Goal: Feedback & Contribution: Submit feedback/report problem

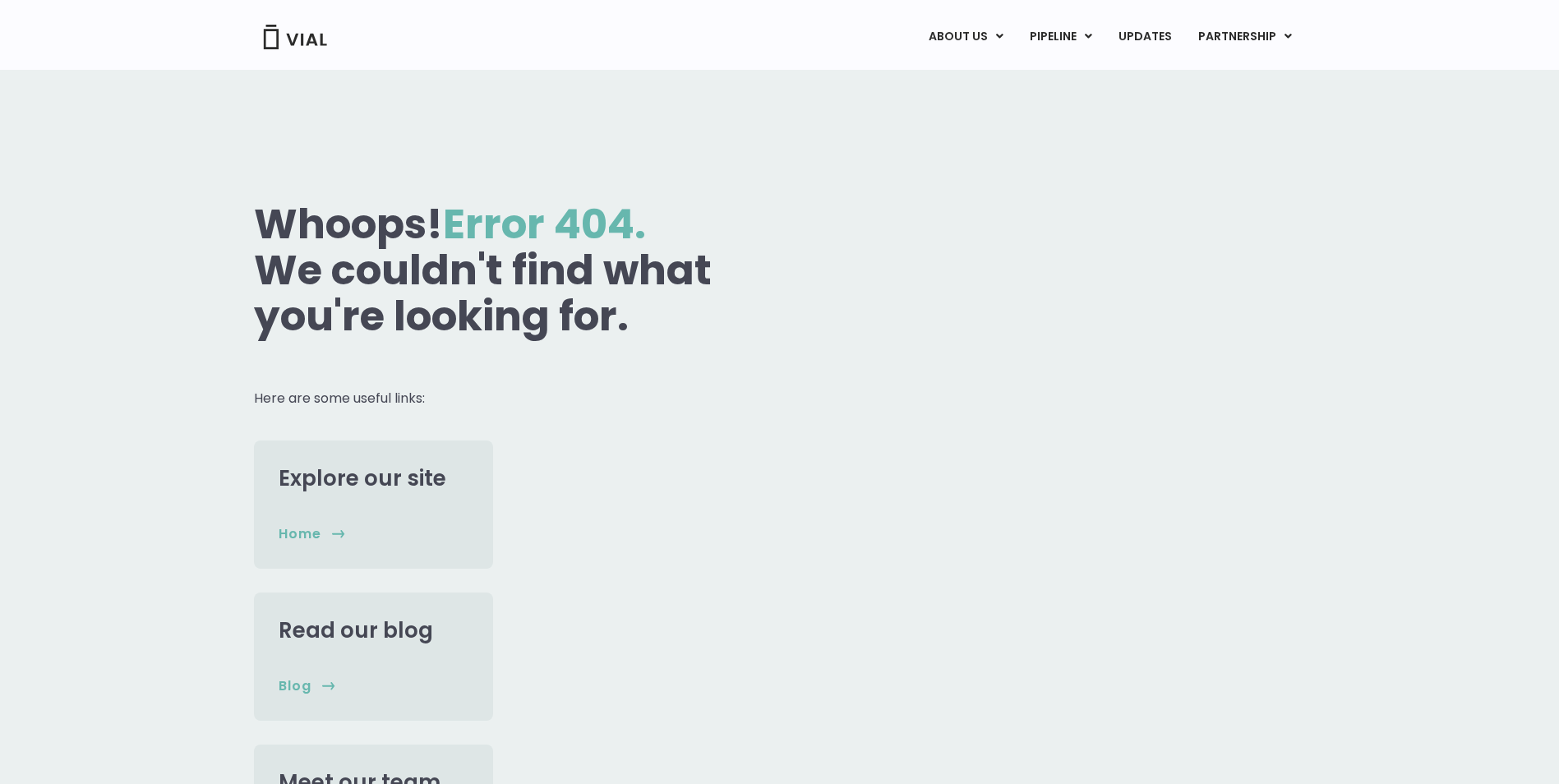
click at [312, 39] on img at bounding box center [295, 37] width 66 height 24
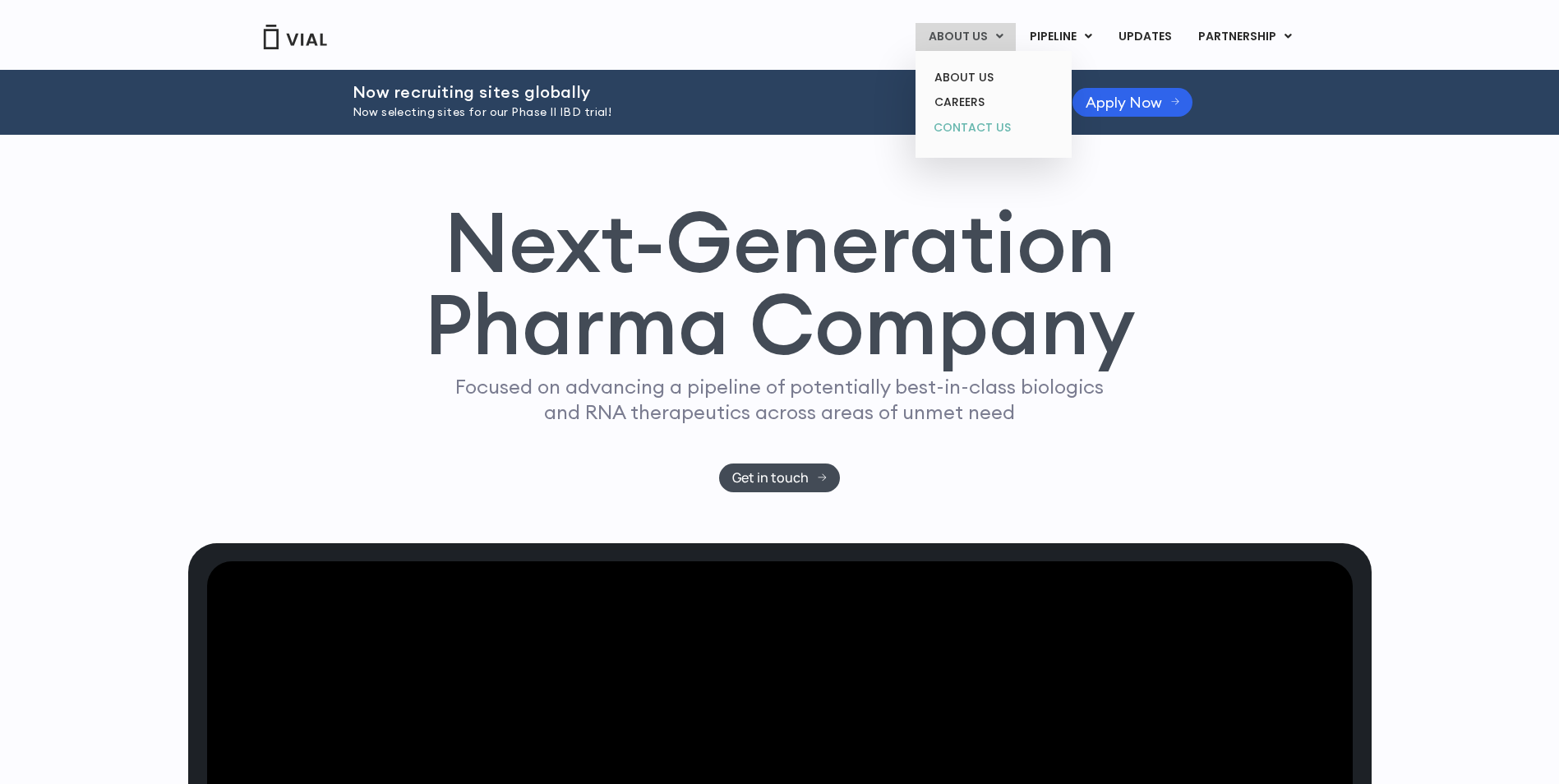
click at [972, 123] on link "CONTACT US" at bounding box center [992, 128] width 143 height 26
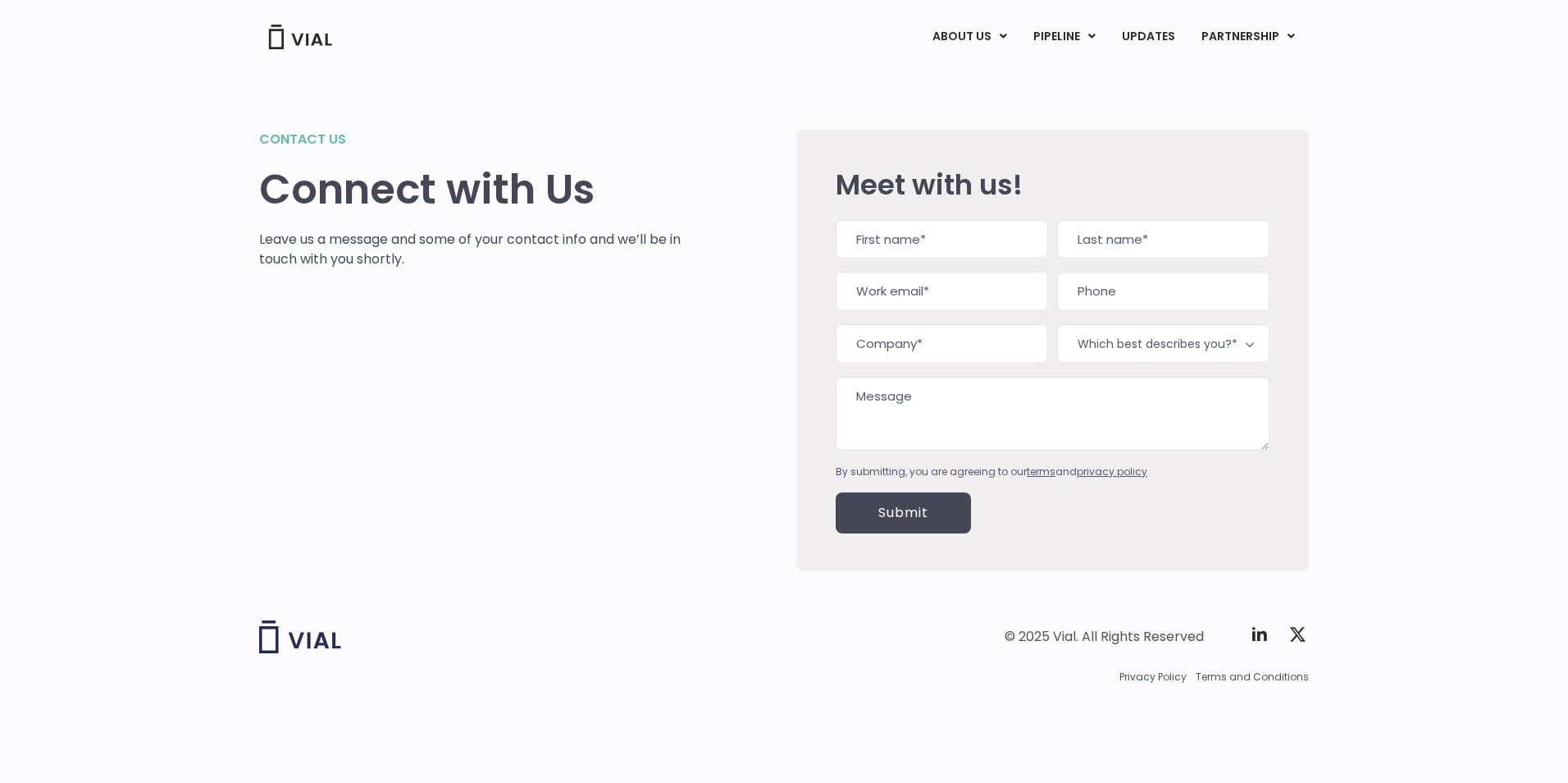
click at [899, 243] on input "First" at bounding box center [942, 239] width 212 height 39
type input "Patrick"
type input "Gunderson"
type input "pgunderson@austinclinicalresearch.com"
type input "5122968566"
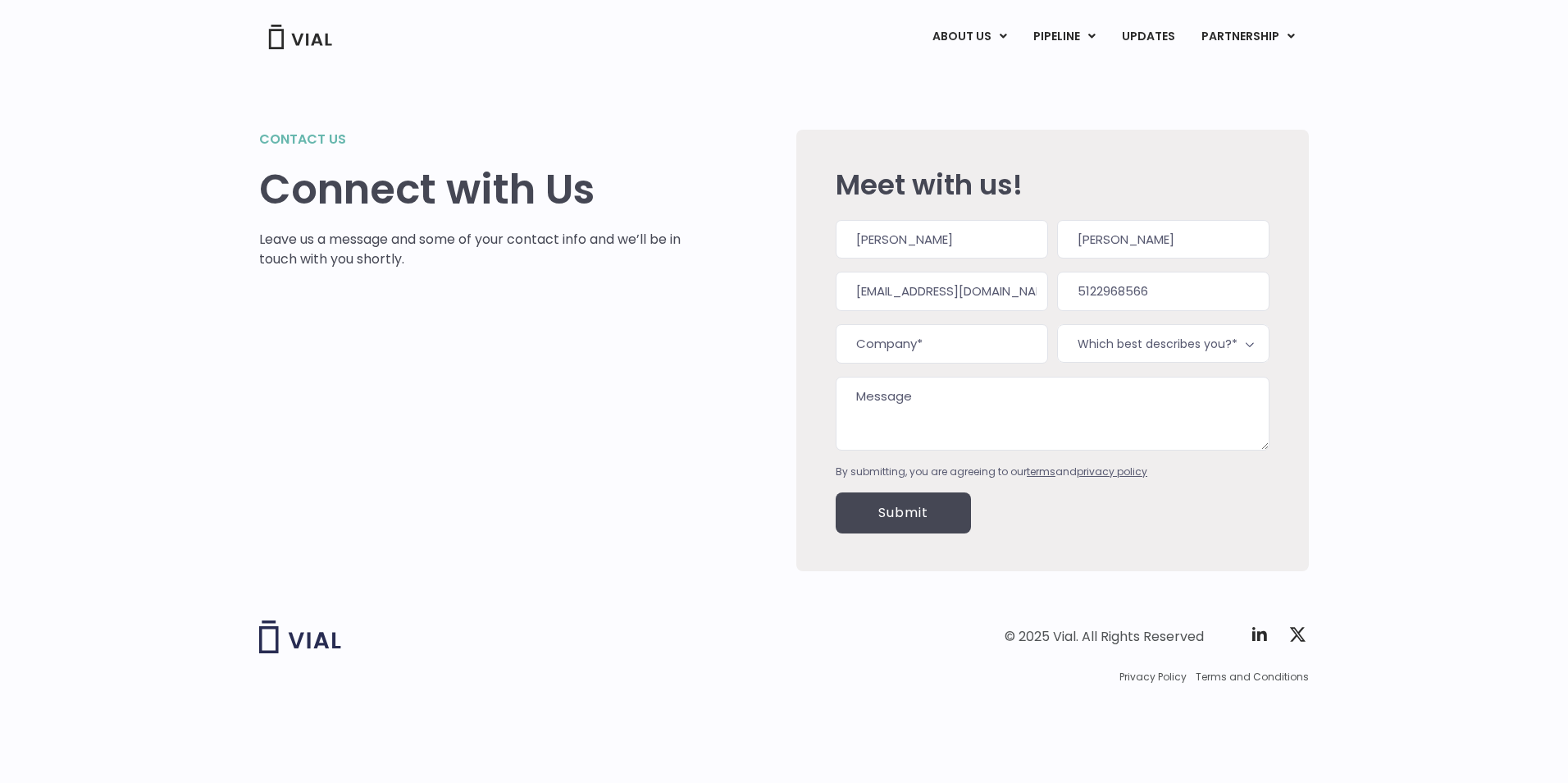
type input "Austin Clinical Research"
type input "(512) 296-8566"
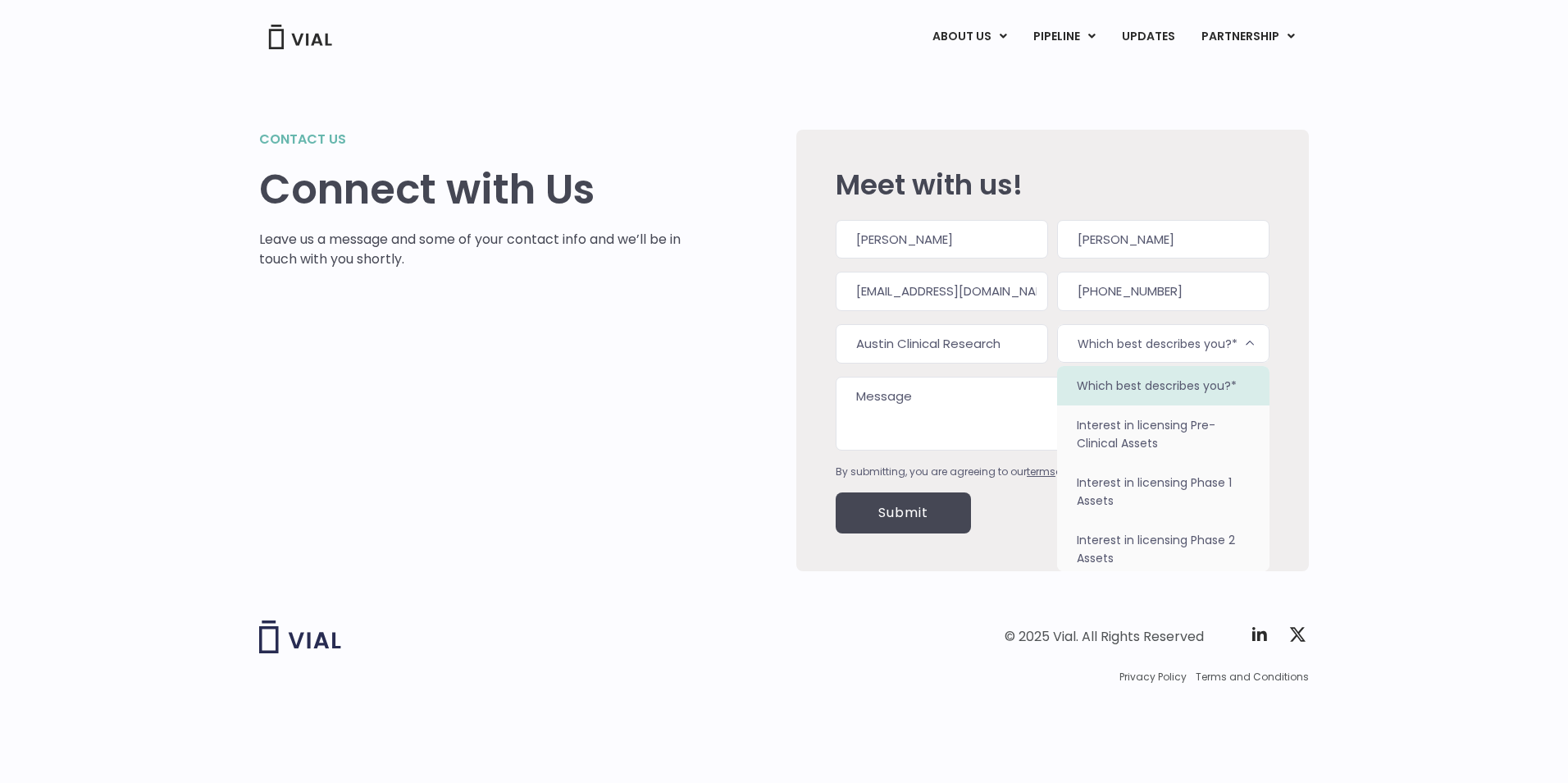
click at [1116, 337] on span "Which best describes you?*" at bounding box center [1162, 342] width 212 height 38
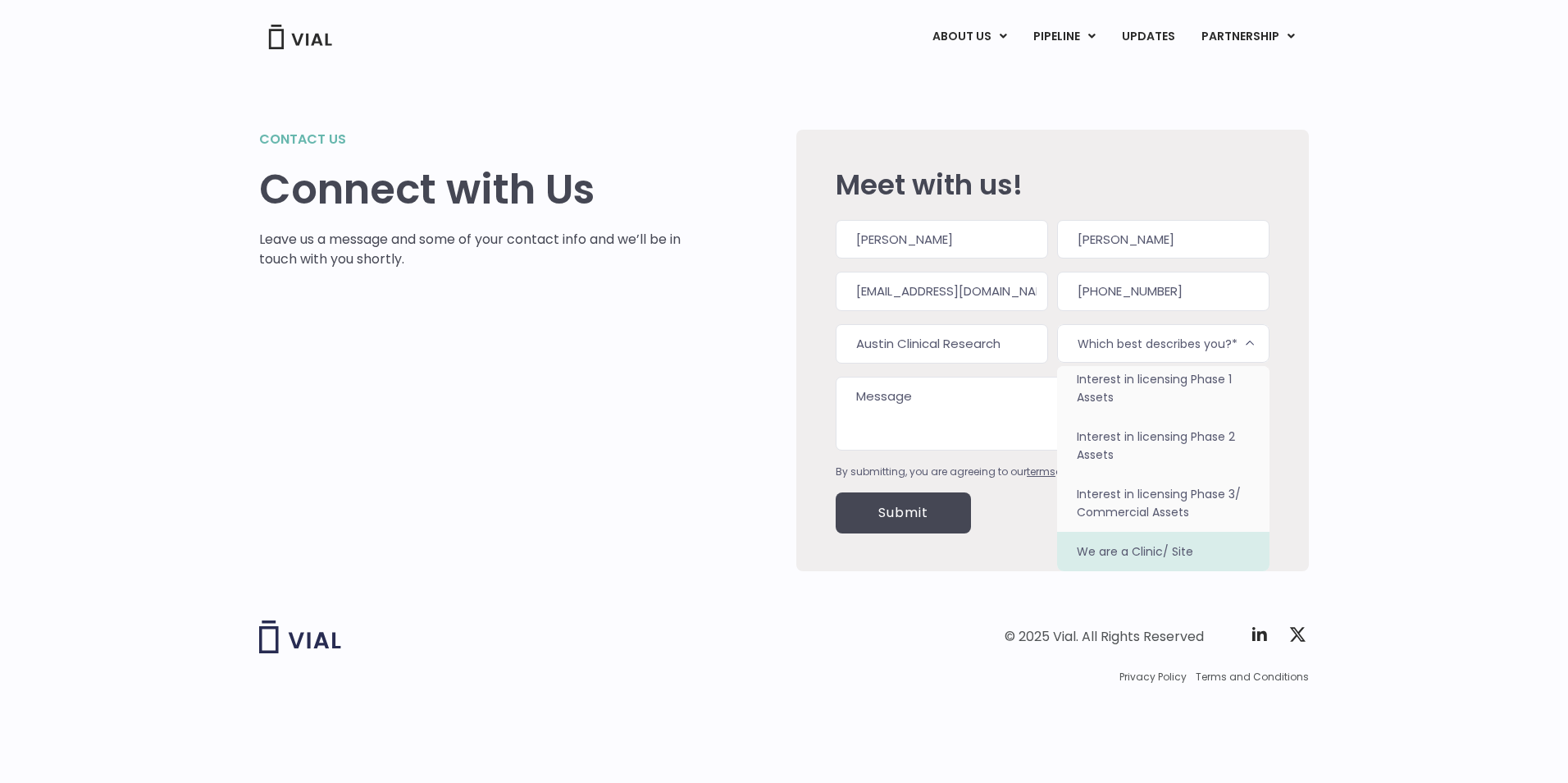
select select "We are a Clinic/ Site"
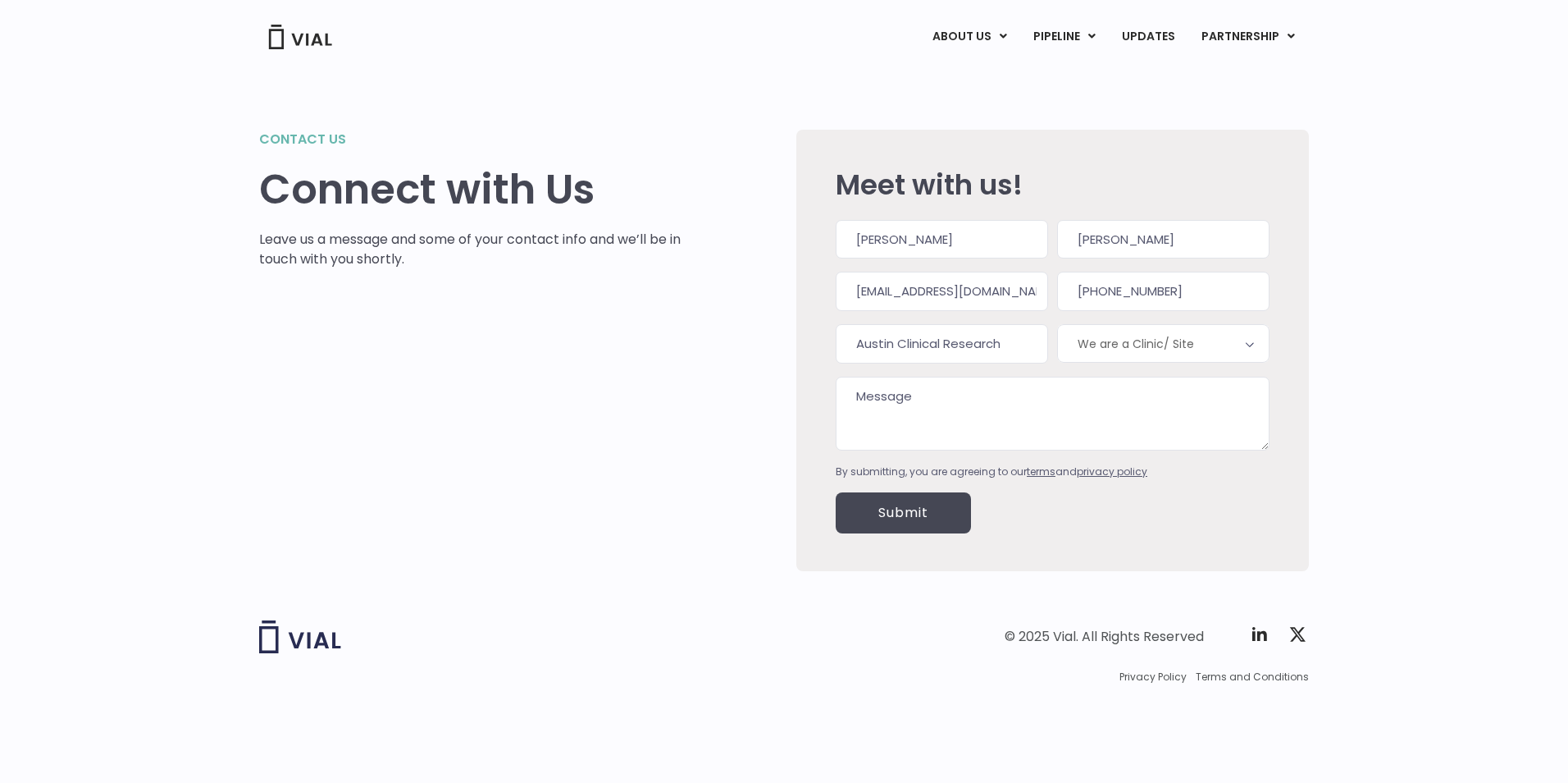
click at [941, 393] on textarea "Message" at bounding box center [1053, 413] width 434 height 74
click at [896, 395] on textarea "Message" at bounding box center [1053, 413] width 434 height 74
paste textarea "Hello, We are a dedicated research site in Austin, TX and we are interested in …"
type textarea "Hello, We are a dedicated research site in Austin, TX and we are interested in …"
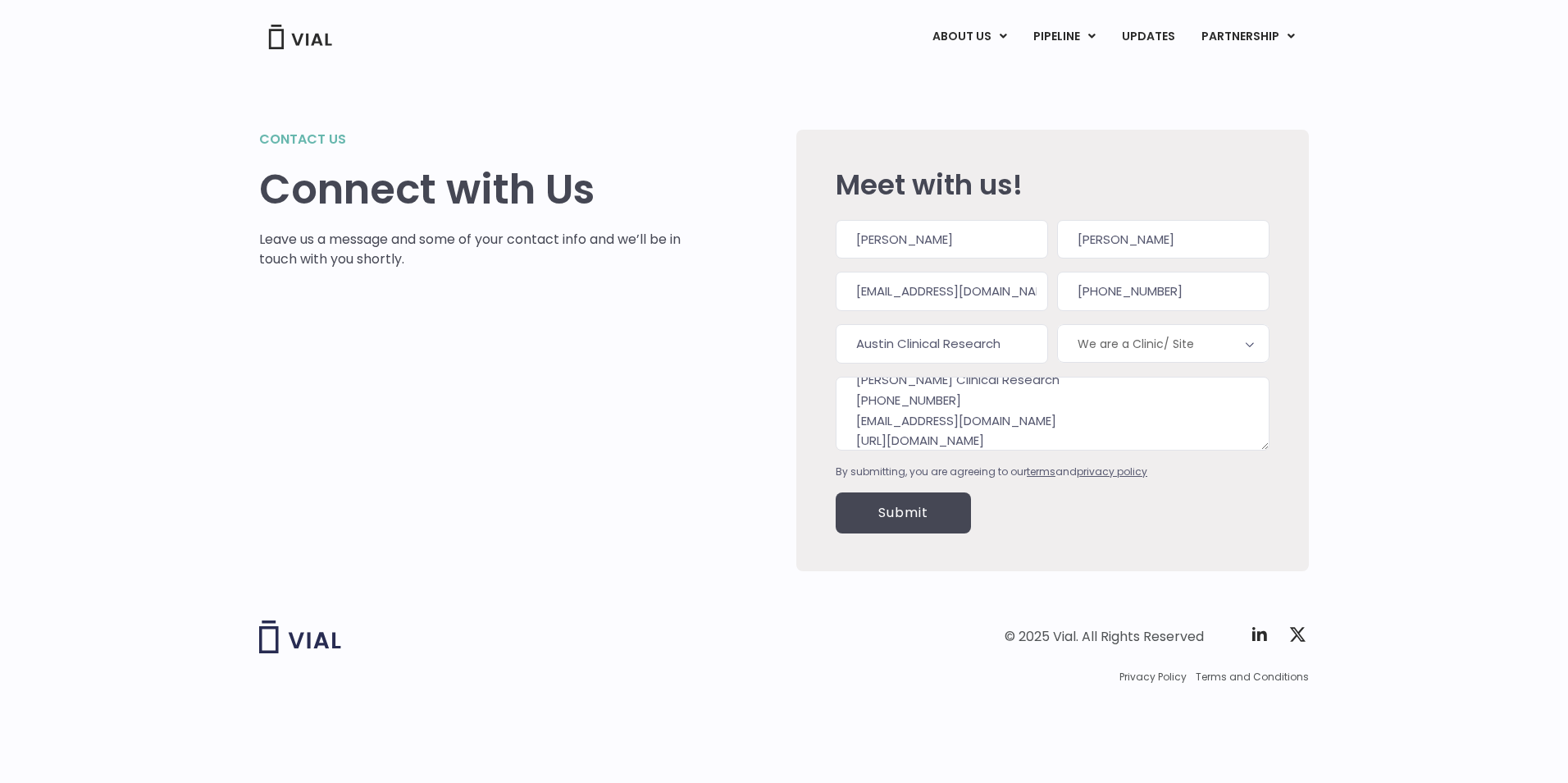
click at [902, 514] on input "Submit" at bounding box center [903, 513] width 136 height 41
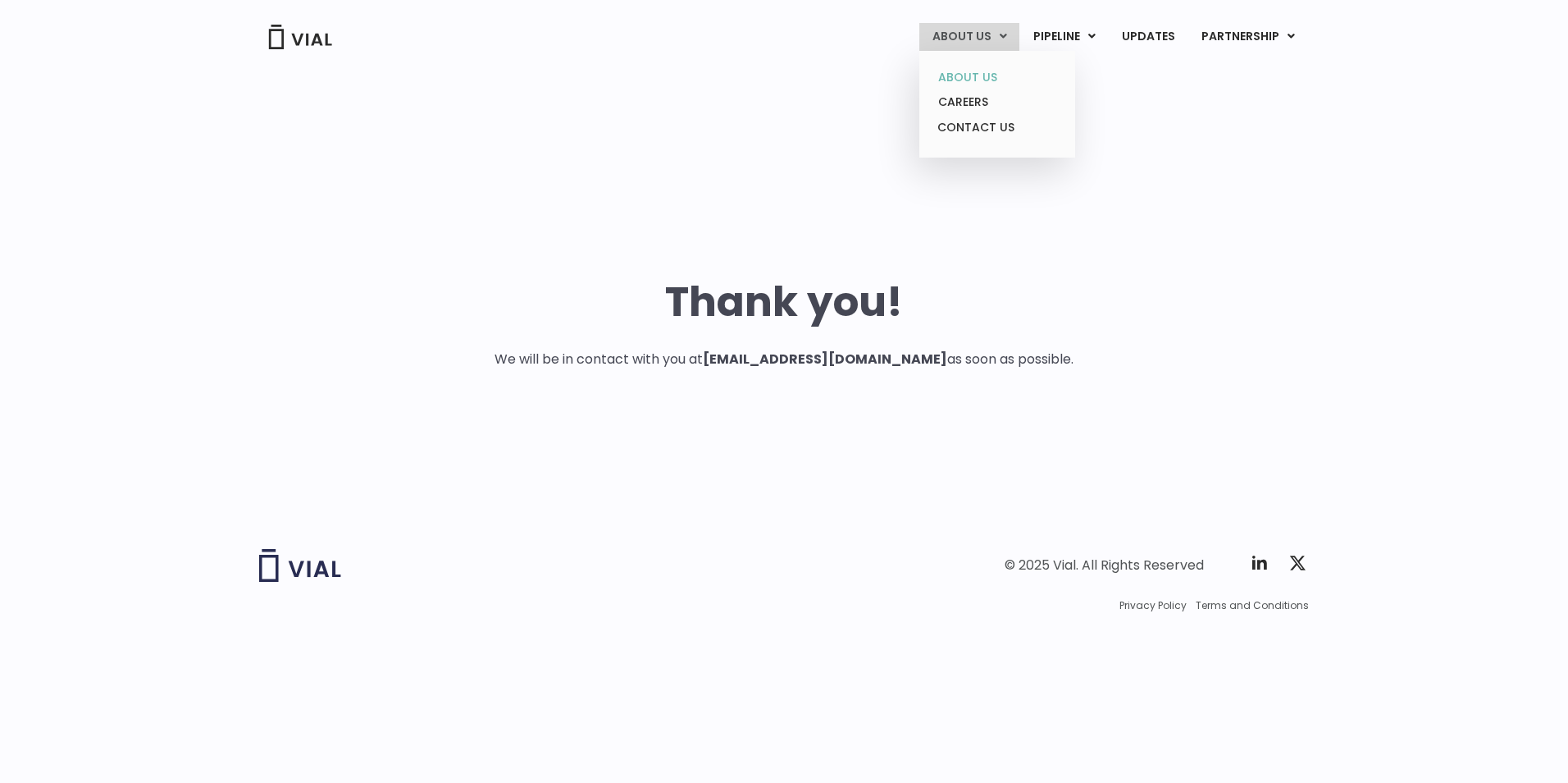
click at [971, 71] on link "ABOUT US" at bounding box center [996, 77] width 143 height 25
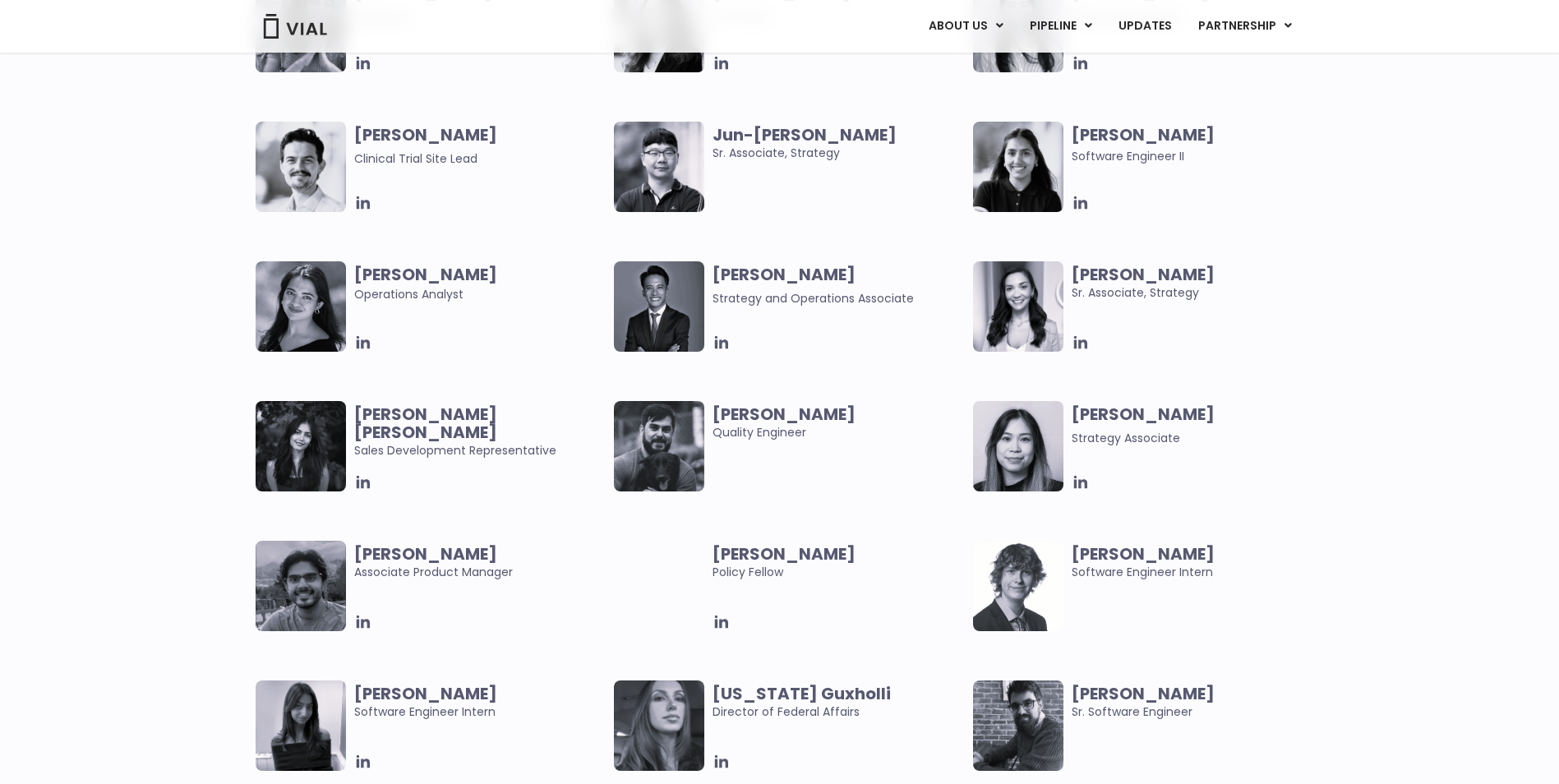
scroll to position [2793, 0]
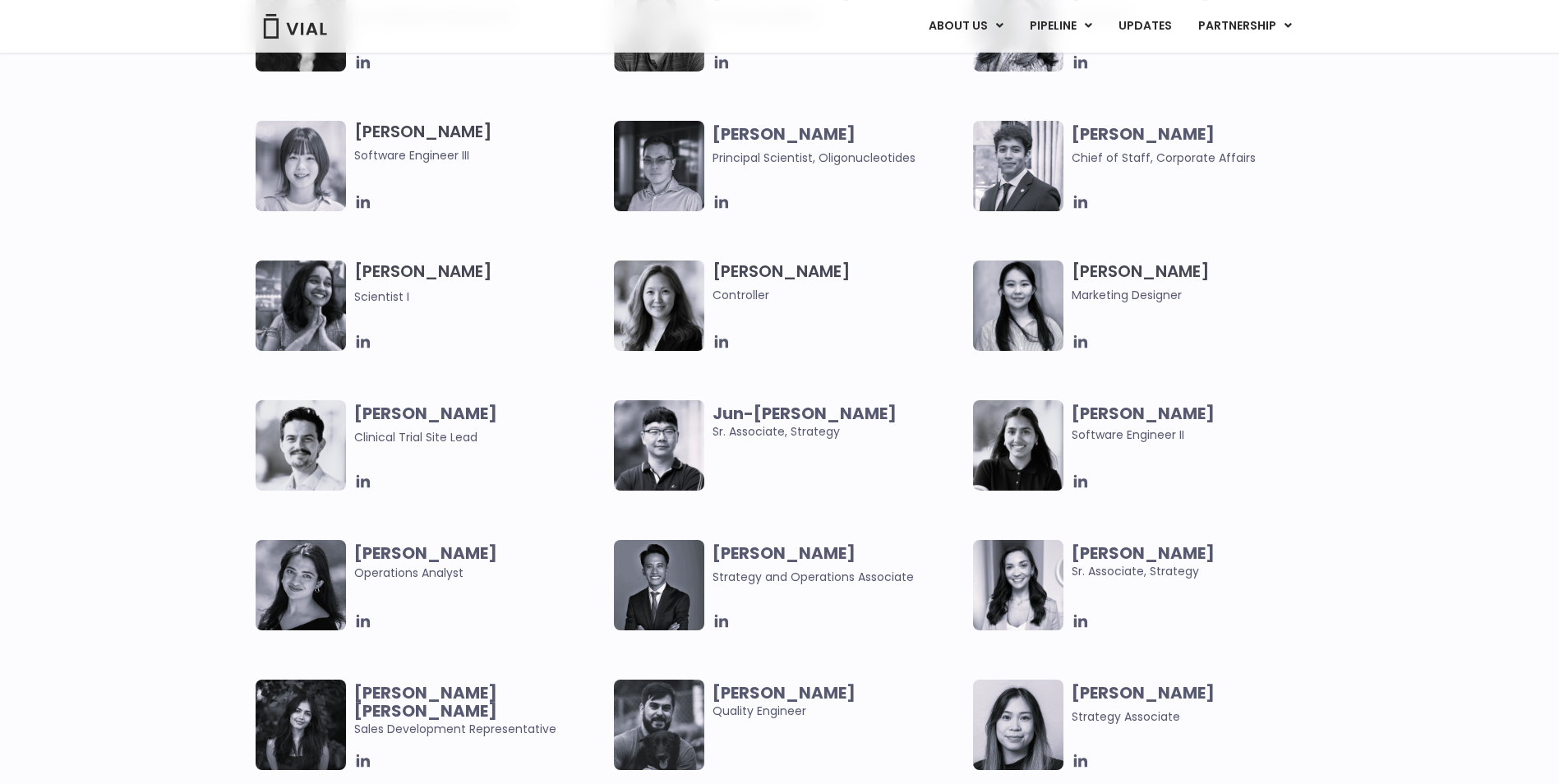
click at [411, 411] on b "[PERSON_NAME]" at bounding box center [425, 413] width 143 height 23
drag, startPoint x: 411, startPoint y: 411, endPoint x: 366, endPoint y: 479, distance: 81.5
click at [366, 479] on icon at bounding box center [363, 481] width 13 height 13
